Goal: Task Accomplishment & Management: Manage account settings

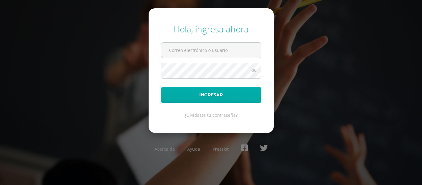
type input "rosario.guzman@liceoguatemala.edu.gt"
click at [205, 91] on button "Ingresar" at bounding box center [211, 95] width 100 height 16
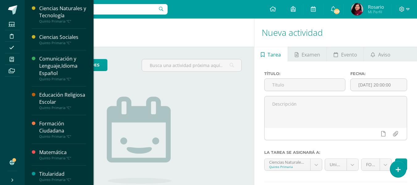
scroll to position [2, 0]
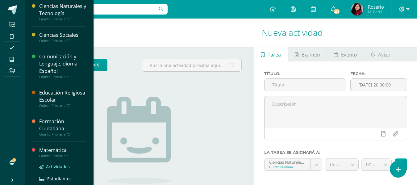
click at [54, 166] on span "Actividades" at bounding box center [58, 167] width 24 height 6
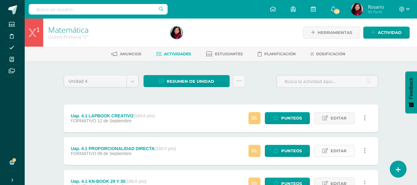
click at [345, 151] on span "Editar" at bounding box center [339, 150] width 16 height 11
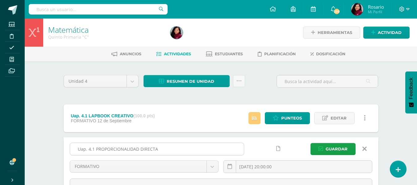
click at [96, 149] on input "Uap. 4.1 PROPORCIONALIDAD DIRECTA" at bounding box center [157, 149] width 174 height 12
click at [190, 147] on input "Uap. 4.1 Hoja de trabajoPROPORCIONALIDAD DIRECTA" at bounding box center [157, 149] width 174 height 12
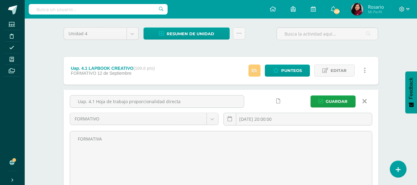
scroll to position [50, 0]
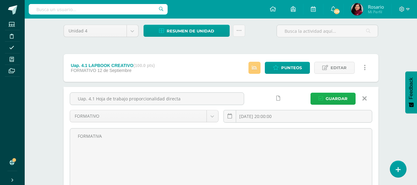
type input "Uap. 4.1 Hoja de trabajo proporcionalidad directa"
click at [336, 97] on span "Guardar" at bounding box center [337, 98] width 22 height 11
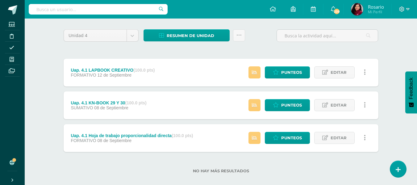
scroll to position [54, 0]
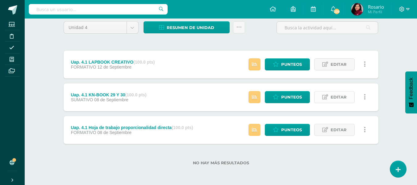
click at [343, 95] on span "Editar" at bounding box center [339, 96] width 16 height 11
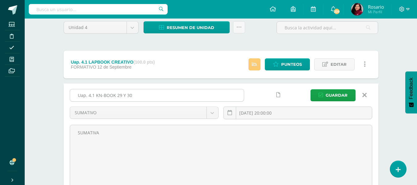
click at [95, 95] on input "Uap. 4.1 KN-BOOK 29 Y 30" at bounding box center [157, 95] width 174 height 12
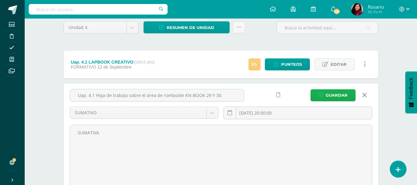
type input "Uap. 4.1 Hoja de trabajo sobre el área de romboide KN-BOOK 29 Y 30"
click at [333, 91] on span "Guardar" at bounding box center [337, 95] width 22 height 11
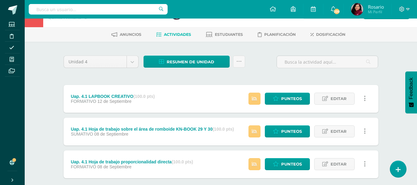
scroll to position [25, 0]
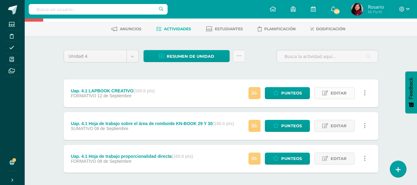
click at [343, 92] on span "Editar" at bounding box center [339, 92] width 16 height 11
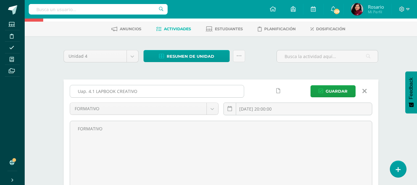
click at [95, 92] on input "Uap. 4.1 LAPBOOK CREATIVO" at bounding box center [157, 91] width 174 height 12
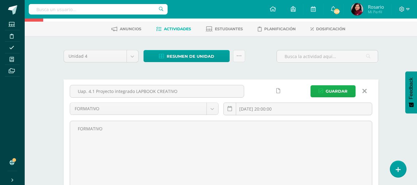
type input "Uap. 4.1 Proyecto integrado LAPBOOK CREATIVO"
click at [334, 93] on span "Guardar" at bounding box center [337, 91] width 22 height 11
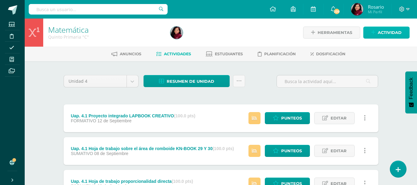
click at [379, 30] on span "Actividad" at bounding box center [390, 32] width 24 height 11
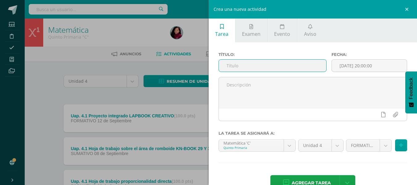
click at [252, 64] on input "text" at bounding box center [273, 66] width 108 height 12
click at [244, 67] on input "text" at bounding box center [273, 66] width 108 height 12
type input "Uap. 4.2 Proyecto integrado Relación entre ambiente y sustentabilidad"
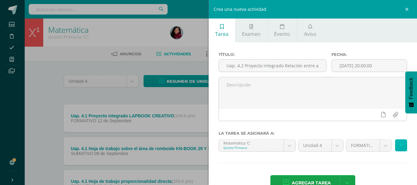
click at [397, 149] on button at bounding box center [401, 145] width 12 height 12
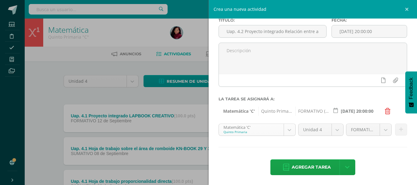
scroll to position [57, 0]
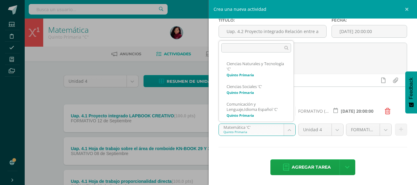
click at [289, 132] on body "La tarea Uap. 4.1 Proyecto integrado LAPBOOK CREATIVO fue editada exitosamente.…" at bounding box center [208, 119] width 417 height 239
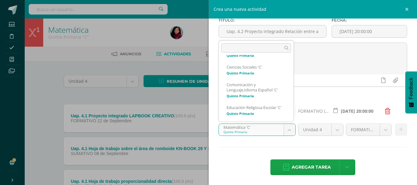
scroll to position [17, 0]
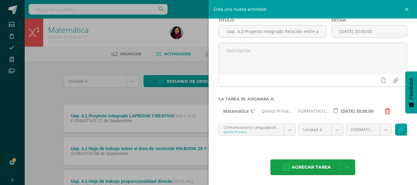
drag, startPoint x: 273, startPoint y: 156, endPoint x: 254, endPoint y: 150, distance: 20.5
click at [254, 150] on div "Título: Uap. 4.2 Proyecto integrado Relación entre ambiente y sustentabilidad F…" at bounding box center [313, 97] width 209 height 178
click at [398, 125] on button at bounding box center [401, 130] width 12 height 12
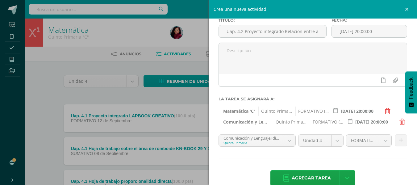
click at [400, 125] on icon at bounding box center [403, 122] width 6 height 6
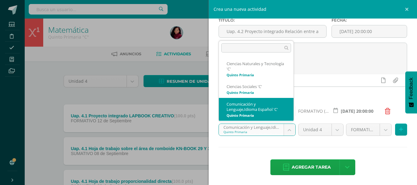
click at [290, 130] on body "La tarea Uap. 4.1 Proyecto integrado LAPBOOK CREATIVO fue editada exitosamente.…" at bounding box center [208, 119] width 417 height 239
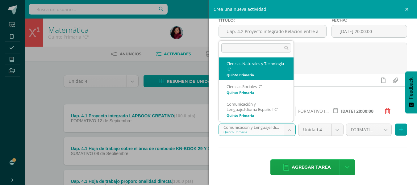
select select "208641"
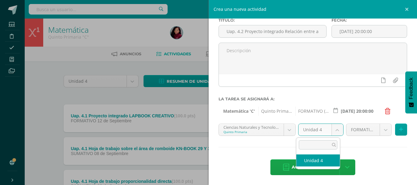
click at [333, 133] on body "La tarea Uap. 4.1 Proyecto integrado LAPBOOK CREATIVO fue editada exitosamente.…" at bounding box center [208, 119] width 417 height 239
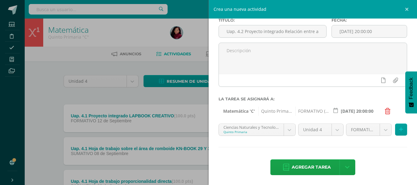
click at [373, 147] on body "La tarea Uap. 4.1 Proyecto integrado LAPBOOK CREATIVO fue editada exitosamente.…" at bounding box center [208, 119] width 417 height 239
click at [401, 130] on button at bounding box center [401, 130] width 12 height 12
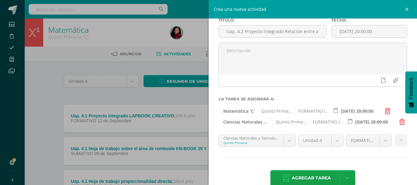
scroll to position [46, 0]
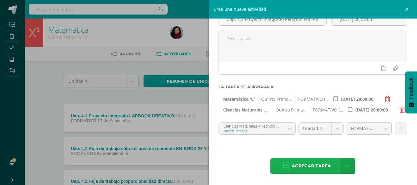
click at [304, 164] on span "Agregar tarea" at bounding box center [311, 165] width 39 height 15
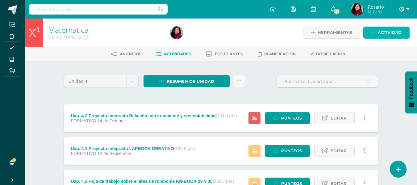
click at [385, 34] on span "Actividad" at bounding box center [390, 32] width 24 height 11
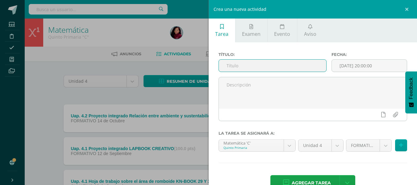
click at [244, 68] on input "text" at bounding box center [273, 66] width 108 height 12
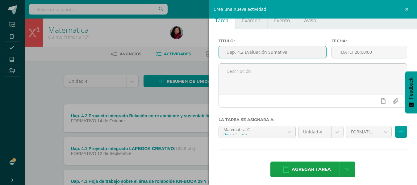
scroll to position [17, 0]
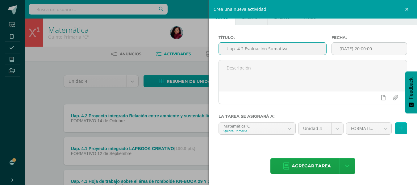
type input "Uap. 4.2 Evaluación Sumativa"
click at [401, 130] on button at bounding box center [401, 128] width 12 height 12
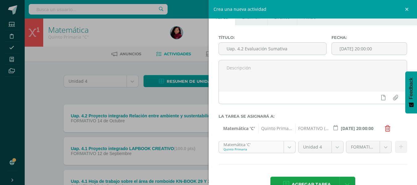
scroll to position [57, 0]
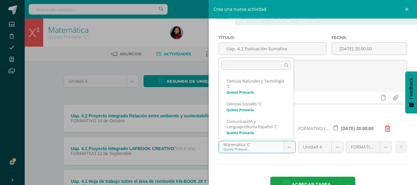
click at [286, 150] on body "Tarea asignada exitosamente Estudiantes Disciplina Asistencia Mis cursos Archiv…" at bounding box center [208, 136] width 417 height 272
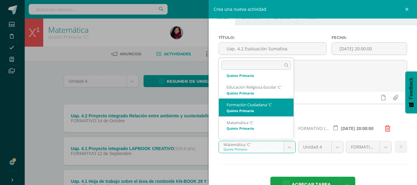
select select "208602"
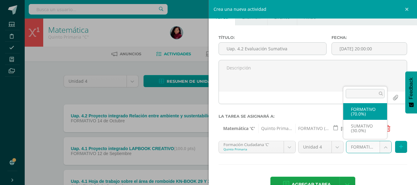
click at [379, 146] on body "Tarea asignada exitosamente Estudiantes Disciplina Asistencia Mis cursos Archiv…" at bounding box center [208, 136] width 417 height 272
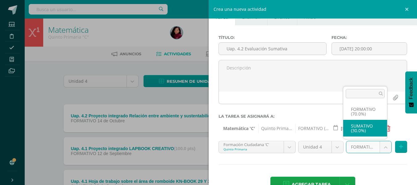
select select "208614"
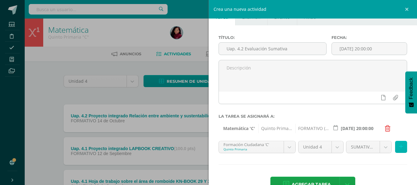
click at [400, 150] on button at bounding box center [401, 147] width 12 height 12
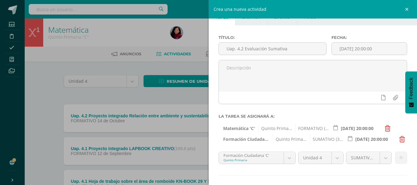
click at [319, 129] on span "FORMATIVO (70.0%)" at bounding box center [313, 128] width 34 height 9
click at [354, 128] on input "[DATE] 20:00:00" at bounding box center [357, 128] width 54 height 12
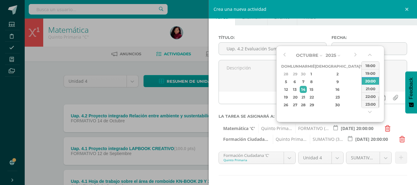
type input "[DATE] 20:00:00"
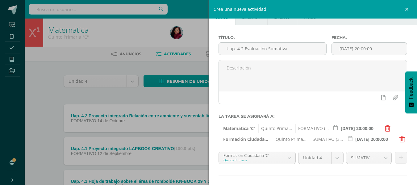
click at [318, 129] on span "FORMATIVO (70.0%)" at bounding box center [313, 128] width 34 height 9
click at [283, 130] on span "Quinto Primaria" at bounding box center [276, 128] width 34 height 9
click at [390, 127] on icon at bounding box center [388, 128] width 6 height 6
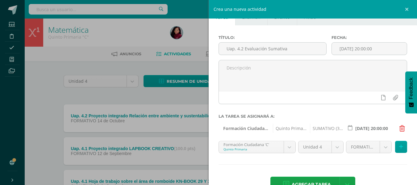
scroll to position [40, 0]
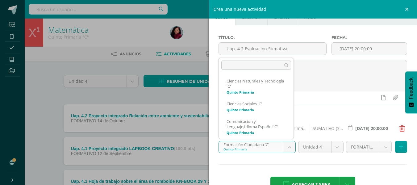
click at [287, 146] on body "Tarea asignada exitosamente Estudiantes Disciplina Asistencia Mis cursos Archiv…" at bounding box center [208, 136] width 417 height 272
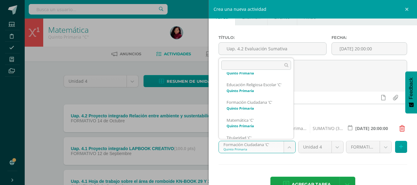
scroll to position [77, 0]
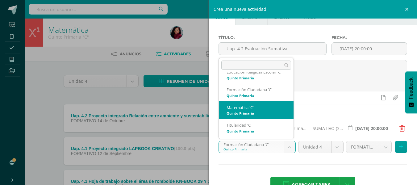
select select "208589"
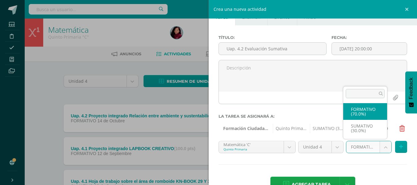
click at [383, 149] on body "Tarea asignada exitosamente Estudiantes Disciplina Asistencia Mis cursos Archiv…" at bounding box center [208, 136] width 417 height 272
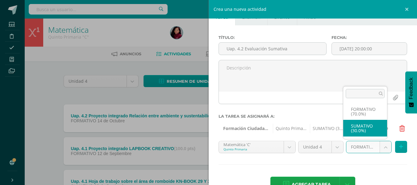
select select "208601"
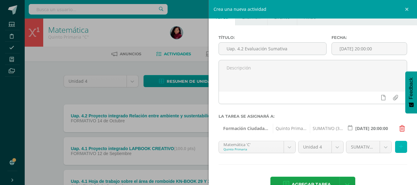
click at [395, 147] on button at bounding box center [401, 147] width 12 height 12
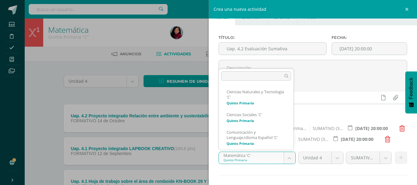
scroll to position [57, 0]
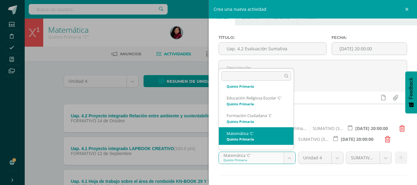
click at [289, 159] on body "Tarea asignada exitosamente Estudiantes Disciplina Asistencia Mis cursos Archiv…" at bounding box center [208, 136] width 417 height 272
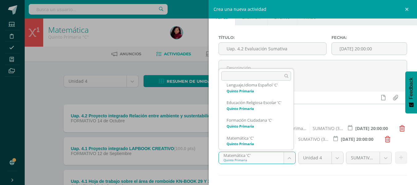
scroll to position [51, 0]
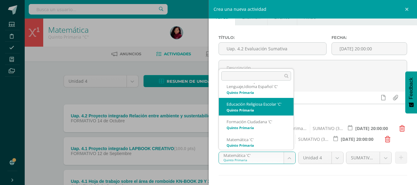
select select "208576"
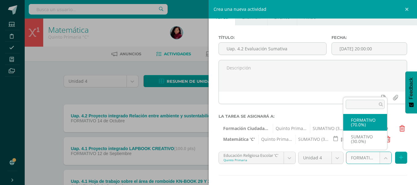
click at [382, 161] on body "Tarea asignada exitosamente Estudiantes Disciplina Asistencia Mis cursos Archiv…" at bounding box center [208, 136] width 417 height 272
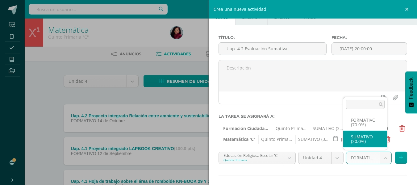
select select "208588"
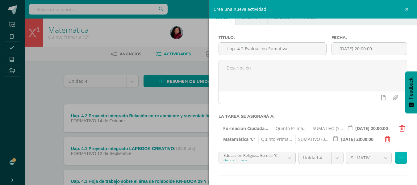
click at [400, 159] on button at bounding box center [401, 158] width 12 height 12
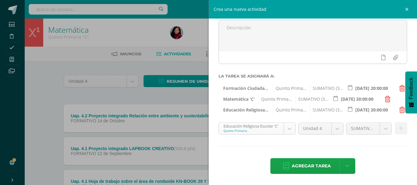
scroll to position [22, 0]
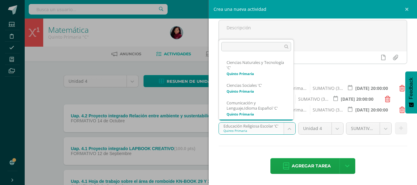
click at [288, 131] on body "Tarea asignada exitosamente Estudiantes Disciplina Asistencia Mis cursos Archiv…" at bounding box center [208, 136] width 417 height 272
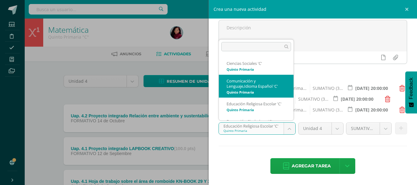
select select "208524"
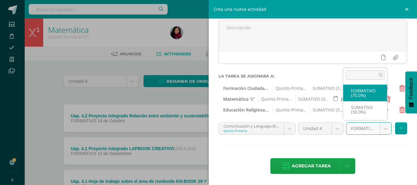
click at [381, 130] on body "Tarea asignada exitosamente Estudiantes Disciplina Asistencia Mis cursos Archiv…" at bounding box center [208, 136] width 417 height 272
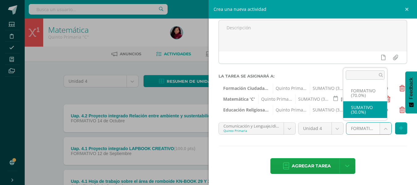
select select "208536"
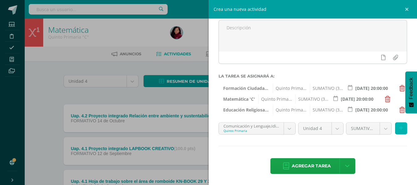
click at [399, 130] on button at bounding box center [401, 128] width 12 height 12
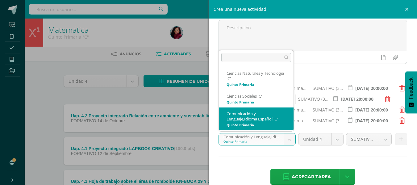
click at [288, 142] on body "Tarea asignada exitosamente Estudiantes Disciplina Asistencia Mis cursos Archiv…" at bounding box center [208, 136] width 417 height 272
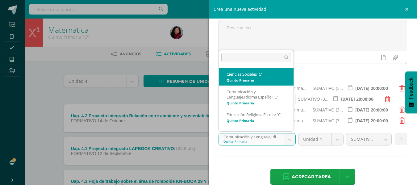
select select "208615"
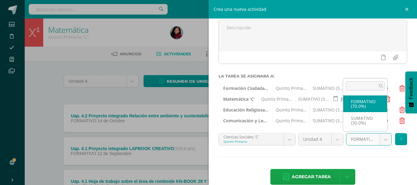
click at [379, 143] on body "Tarea asignada exitosamente Estudiantes Disciplina Asistencia Mis cursos Archiv…" at bounding box center [208, 136] width 417 height 272
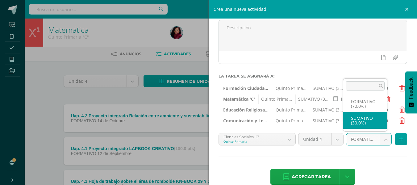
select select "208627"
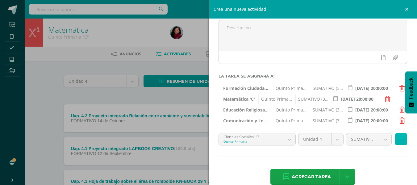
click at [399, 141] on icon at bounding box center [401, 139] width 4 height 5
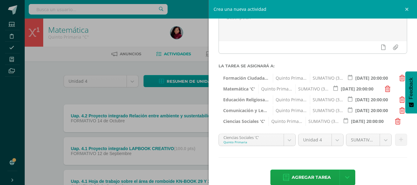
scroll to position [79, 0]
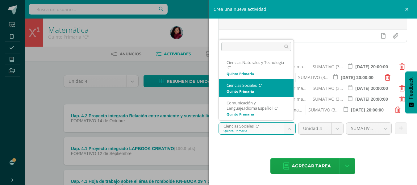
click at [288, 126] on body "Tarea asignada exitosamente Estudiantes Disciplina Asistencia Mis cursos Archiv…" at bounding box center [208, 136] width 417 height 272
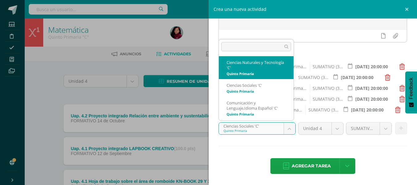
select select "208641"
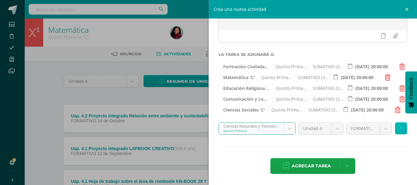
click at [399, 127] on button at bounding box center [401, 128] width 12 height 12
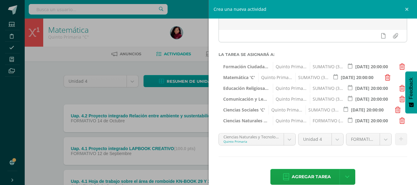
scroll to position [90, 0]
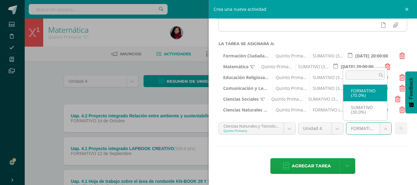
click at [383, 129] on body "Tarea asignada exitosamente Estudiantes Disciplina Asistencia Mis cursos Archiv…" at bounding box center [208, 136] width 417 height 272
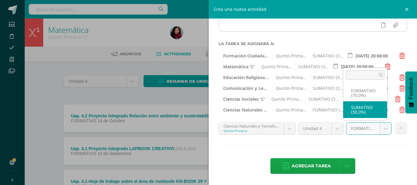
select select "208653"
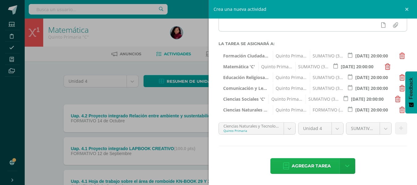
click at [295, 166] on span "Agregar tarea" at bounding box center [311, 165] width 39 height 15
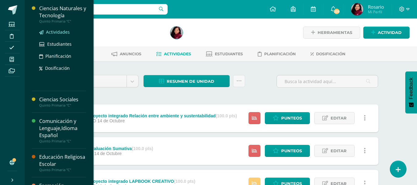
click at [55, 34] on span "Actividades" at bounding box center [58, 32] width 24 height 6
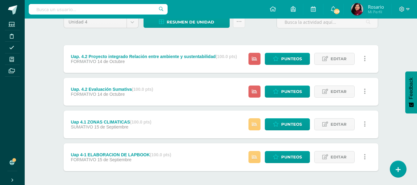
scroll to position [58, 0]
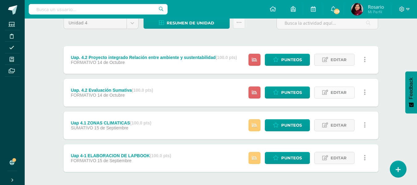
click at [348, 92] on link "Editar" at bounding box center [334, 92] width 40 height 12
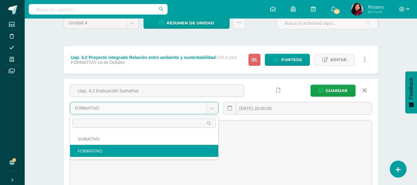
click at [214, 108] on body "Estudiantes Disciplina Asistencia Mis cursos Archivos Soporte Ayuda Reportar un…" at bounding box center [208, 122] width 417 height 360
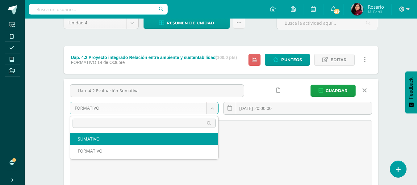
select select "208653"
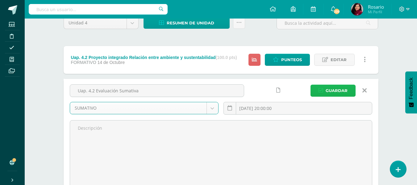
click at [336, 88] on span "Guardar" at bounding box center [337, 90] width 22 height 11
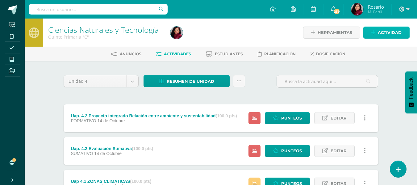
click at [383, 32] on span "Actividad" at bounding box center [390, 32] width 24 height 11
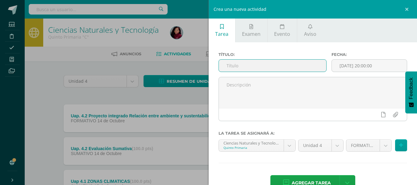
click at [239, 66] on input "text" at bounding box center [273, 66] width 108 height 12
type input "Uap. 4.2 hoja de trabajo sobre la mercantilización de especies y consecuencias …"
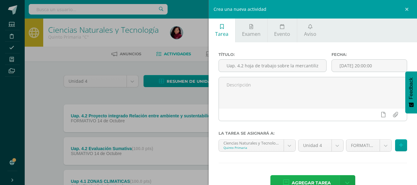
click at [305, 182] on span "Agregar tarea" at bounding box center [311, 182] width 39 height 15
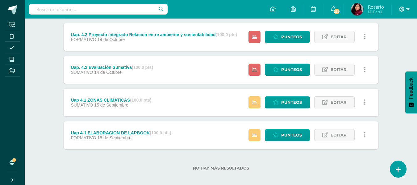
scroll to position [119, 0]
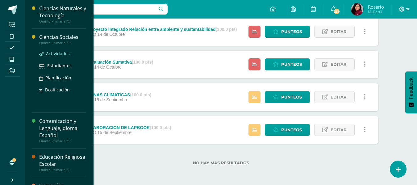
click at [52, 55] on span "Actividades" at bounding box center [58, 54] width 24 height 6
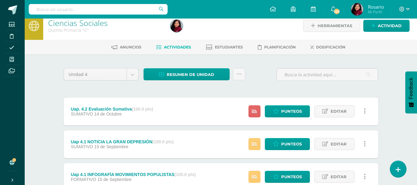
scroll to position [8, 0]
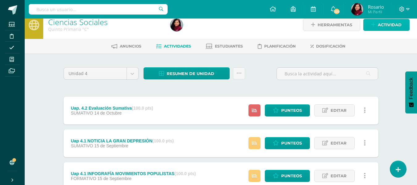
click at [392, 26] on span "Actividad" at bounding box center [390, 24] width 24 height 11
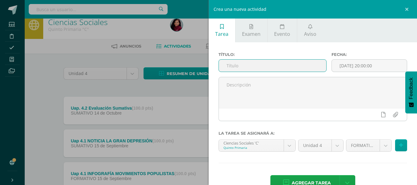
click at [236, 66] on input "text" at bounding box center [273, 66] width 108 height 12
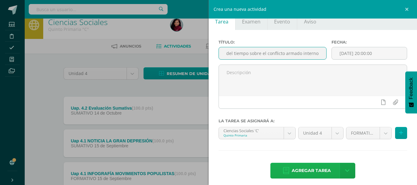
type input "Uap. 4.2 Línea del tiempo sobre el conflicto armado interno"
click at [299, 169] on span "Agregar tarea" at bounding box center [311, 170] width 39 height 15
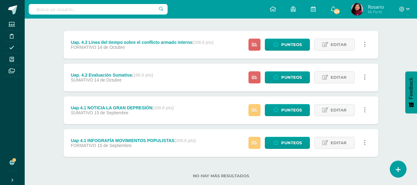
scroll to position [76, 0]
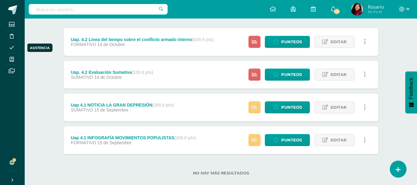
click at [12, 48] on icon at bounding box center [11, 47] width 5 height 5
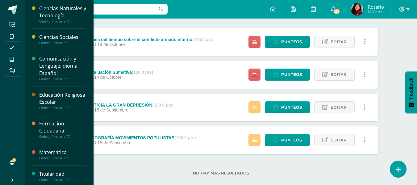
click at [14, 58] on icon at bounding box center [12, 59] width 4 height 5
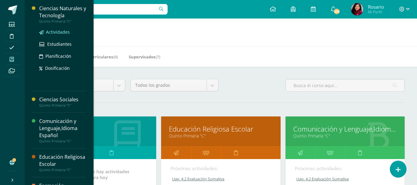
click at [52, 32] on span "Actividades" at bounding box center [58, 32] width 24 height 6
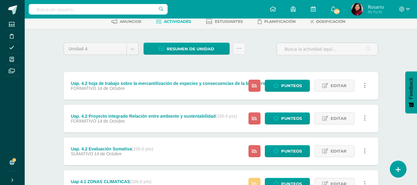
scroll to position [33, 0]
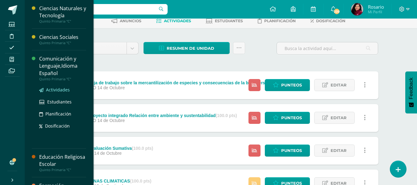
click at [53, 88] on span "Actividades" at bounding box center [58, 90] width 24 height 6
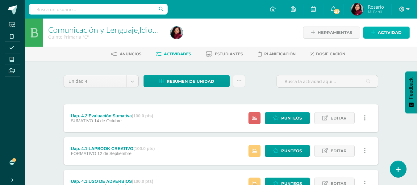
click at [381, 29] on span "Actividad" at bounding box center [390, 32] width 24 height 11
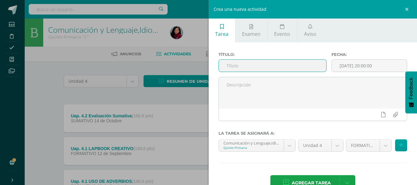
click at [243, 67] on input "text" at bounding box center [273, 66] width 108 height 12
type input "J"
type input "Uap. 4.2 Lectura Inteligente"
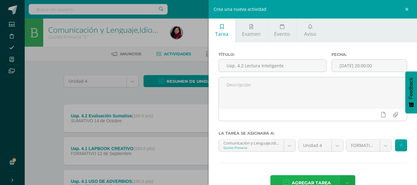
click at [310, 182] on span "Agregar tarea" at bounding box center [311, 182] width 39 height 15
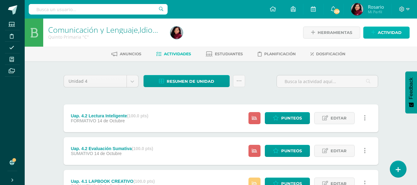
click at [401, 31] on span "Actividad" at bounding box center [390, 32] width 24 height 11
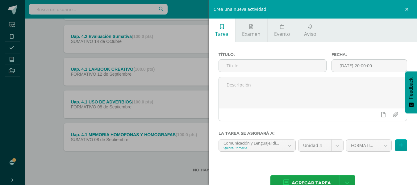
scroll to position [119, 0]
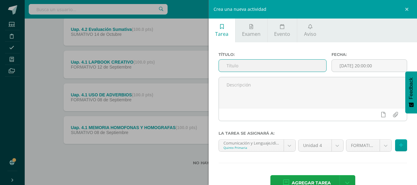
click at [265, 66] on input "text" at bounding box center [273, 66] width 108 height 12
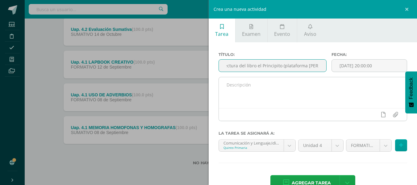
scroll to position [0, 41]
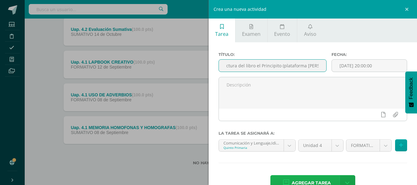
type input "comprobación de lectura del libro el Principito (plataforma Odilo)"
click at [316, 179] on span "Agregar tarea" at bounding box center [311, 182] width 39 height 15
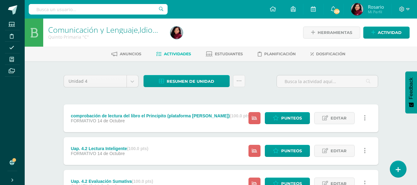
click at [316, 179] on html "Tarea asignada exitosamente Estudiantes Disciplina Asistencia Mis cursos Archiv…" at bounding box center [208, 168] width 417 height 337
click at [92, 117] on div "comprobación de lectura del libro el Principito (plataforma Odilo) (100.0 pts)" at bounding box center [161, 115] width 180 height 5
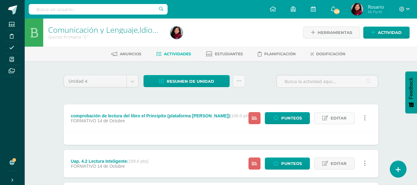
click at [336, 120] on span "Editar" at bounding box center [339, 117] width 16 height 11
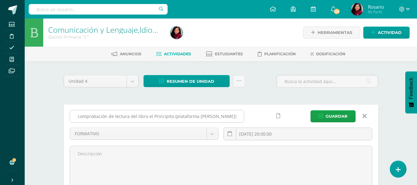
click at [78, 116] on input "comprobación de lectura del libro el Principito (plataforma [PERSON_NAME])" at bounding box center [157, 116] width 174 height 12
click at [98, 116] on input "Uap. 4.2 comprobación de lectura del libro el Principito (plataforma Odilo)" at bounding box center [157, 116] width 174 height 12
type input "Uap. 4.2 Comprobación de lectura del libro el Principito (plataforma Odilo)"
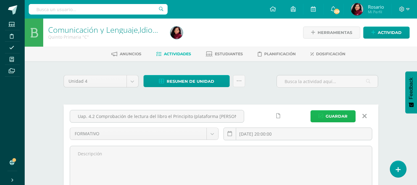
click at [337, 113] on span "Guardar" at bounding box center [337, 116] width 22 height 11
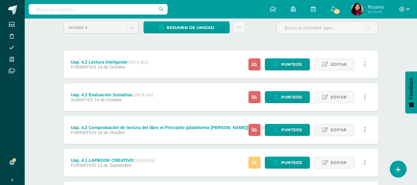
scroll to position [55, 0]
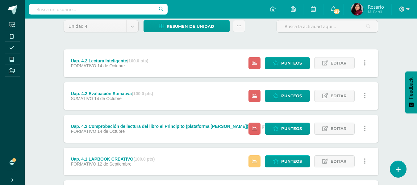
click at [402, 92] on div "Comunicación y Lenguaje,Idioma Español Quinto Primaria "C" Herramientas Detalle…" at bounding box center [221, 123] width 393 height 318
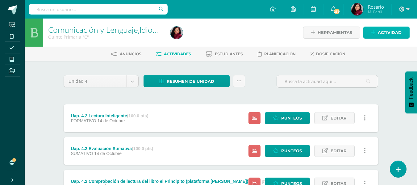
click at [387, 34] on span "Actividad" at bounding box center [390, 32] width 24 height 11
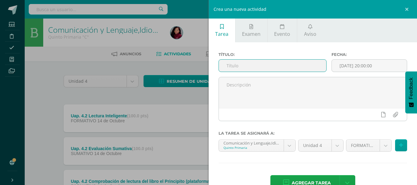
click at [236, 69] on input "text" at bounding box center [273, 66] width 108 height 12
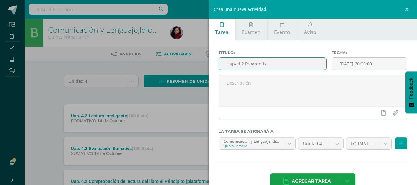
scroll to position [2, 0]
type input "Uap- 4.2 Progrentis"
drag, startPoint x: 420, startPoint y: 167, endPoint x: 297, endPoint y: 179, distance: 123.6
click at [297, 179] on span "Agregar tarea" at bounding box center [311, 180] width 39 height 15
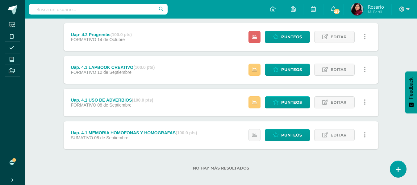
scroll to position [185, 0]
